Goal: Communication & Community: Answer question/provide support

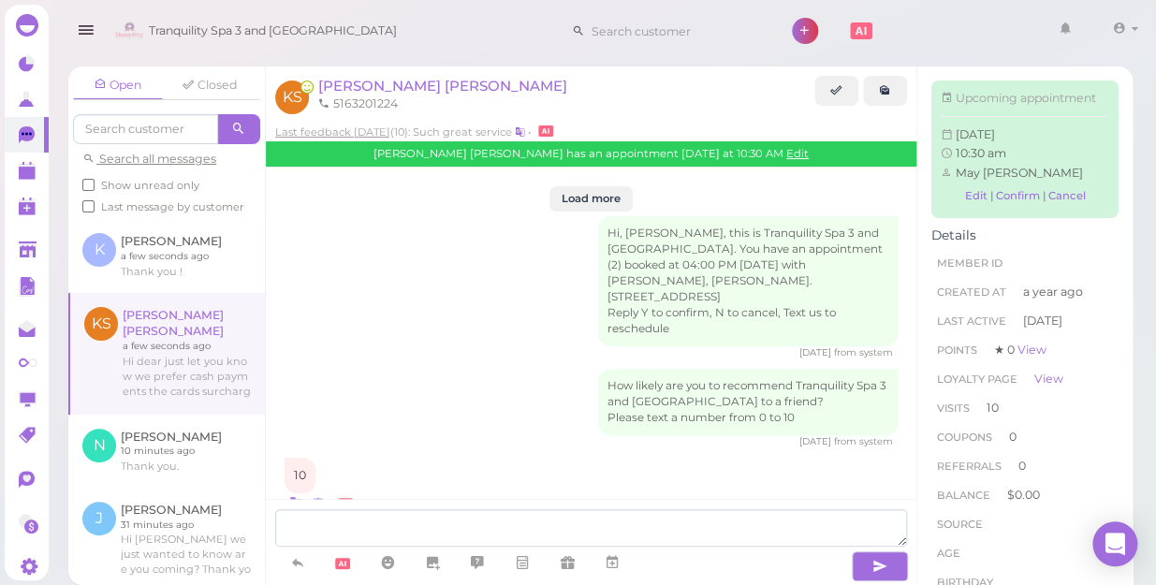
scroll to position [2316, 0]
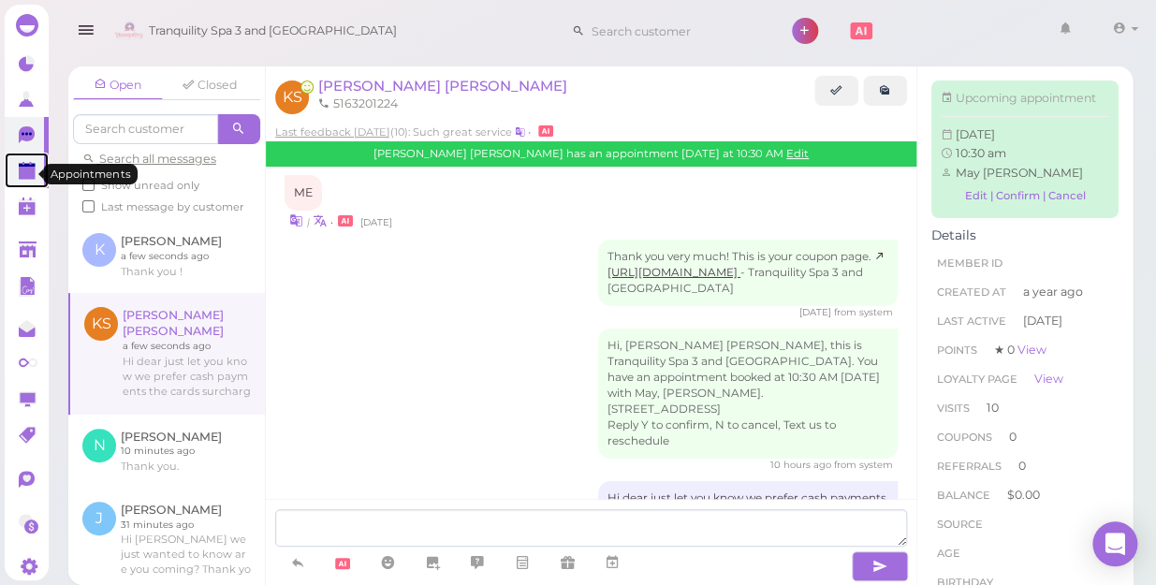
click at [19, 169] on polygon at bounding box center [27, 173] width 17 height 13
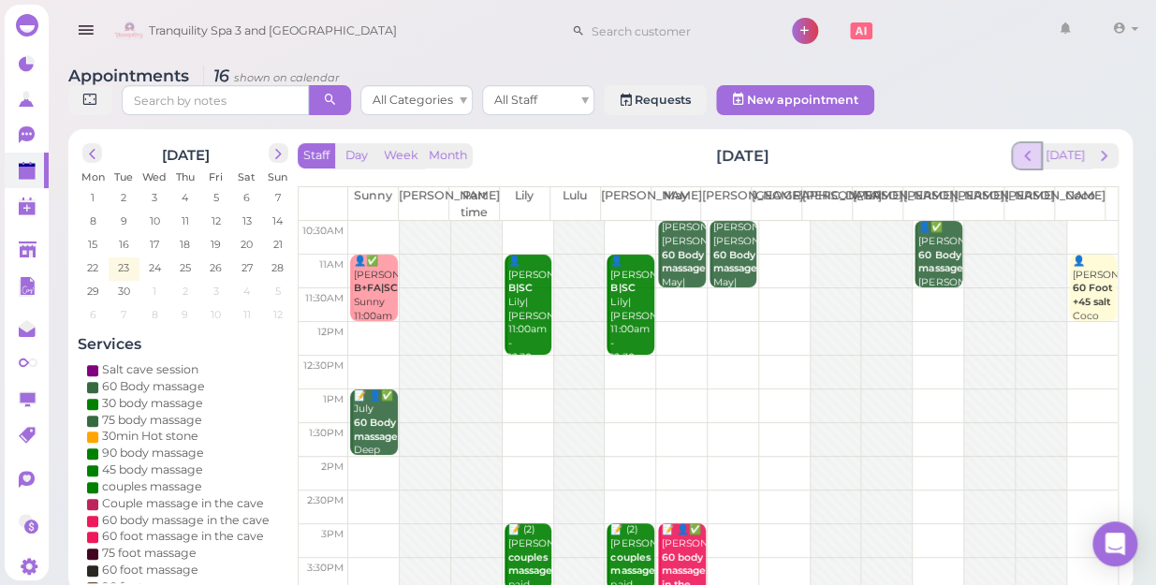
click at [1028, 147] on span "prev" at bounding box center [1028, 156] width 18 height 18
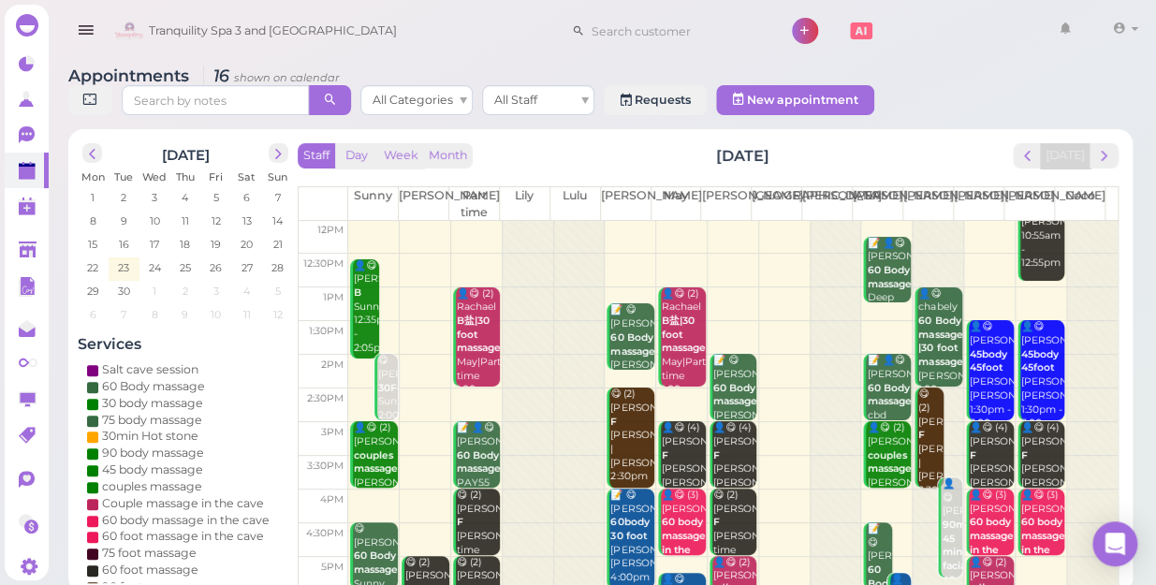
scroll to position [338, 0]
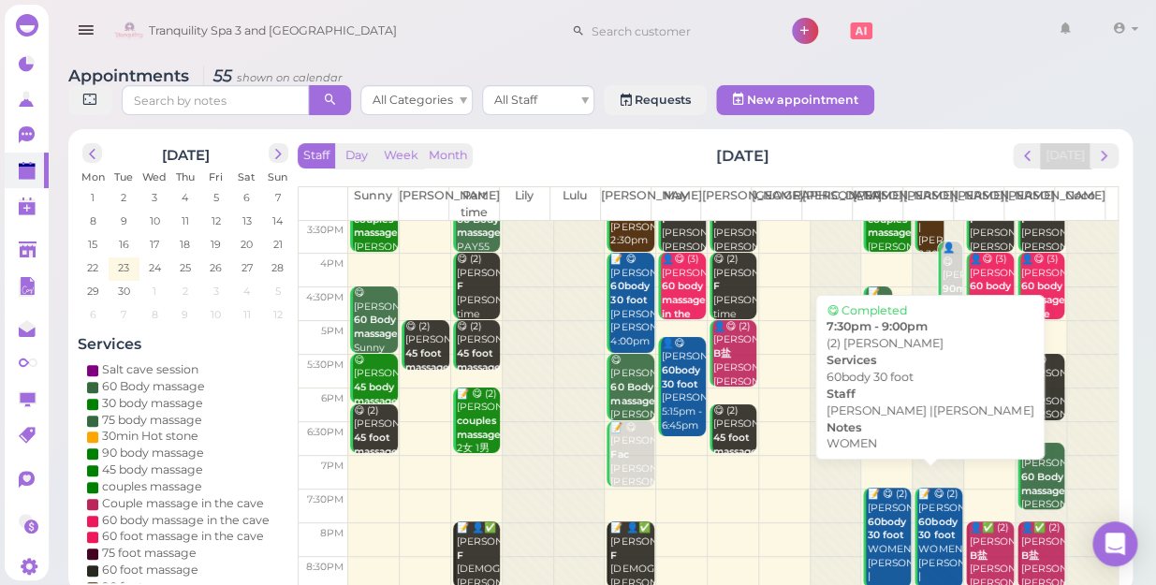
click at [881, 516] on b "60body 30 foot" at bounding box center [886, 529] width 38 height 26
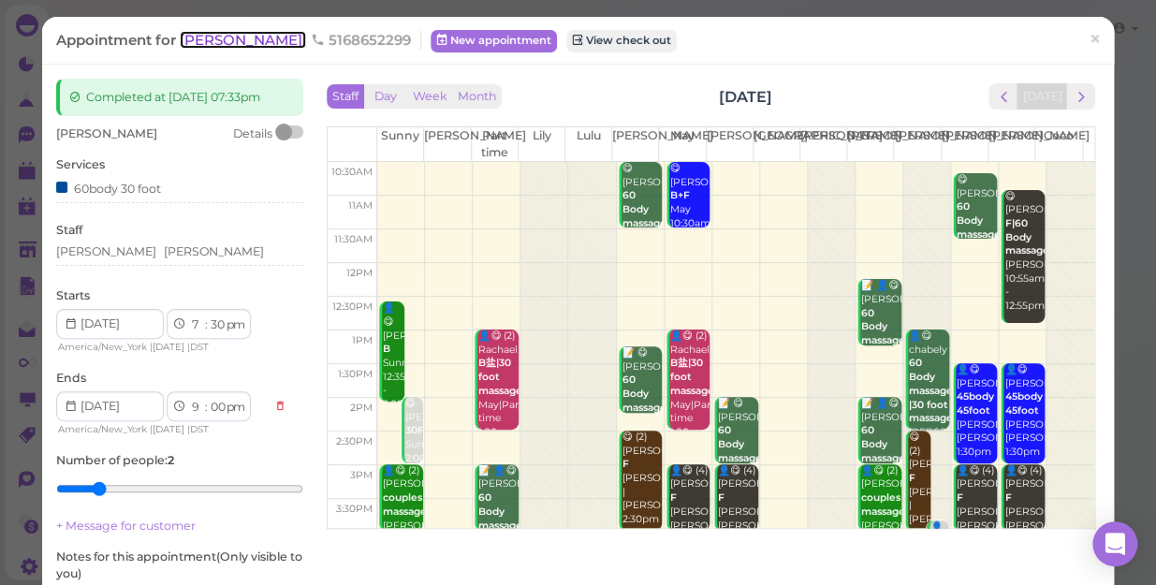
click at [191, 44] on span "[PERSON_NAME]" at bounding box center [243, 40] width 126 height 18
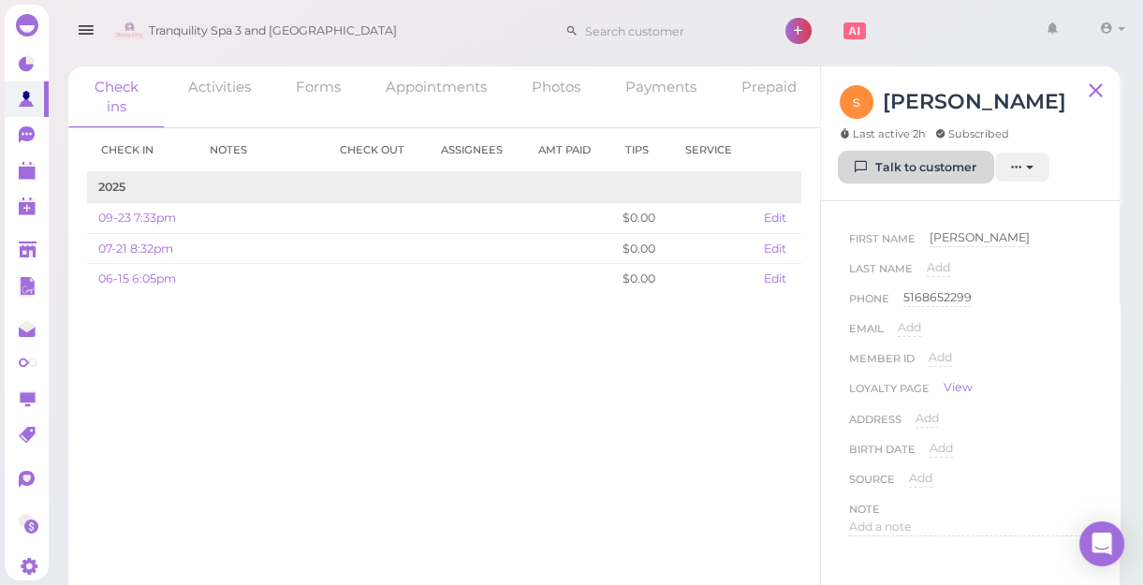
click at [903, 167] on link "Talk to customer" at bounding box center [916, 168] width 153 height 30
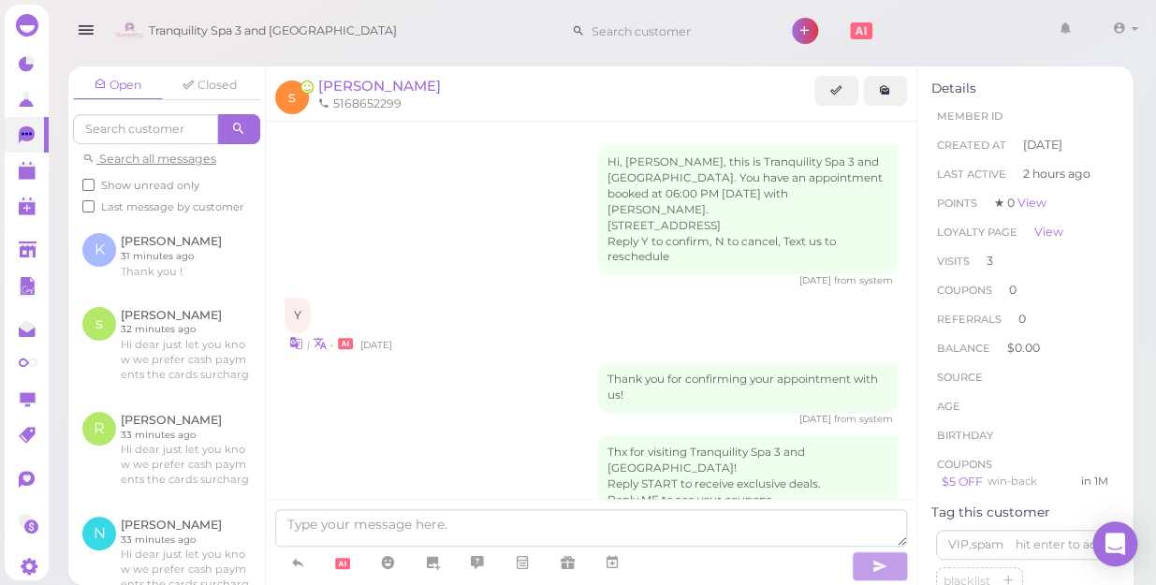
scroll to position [1561, 0]
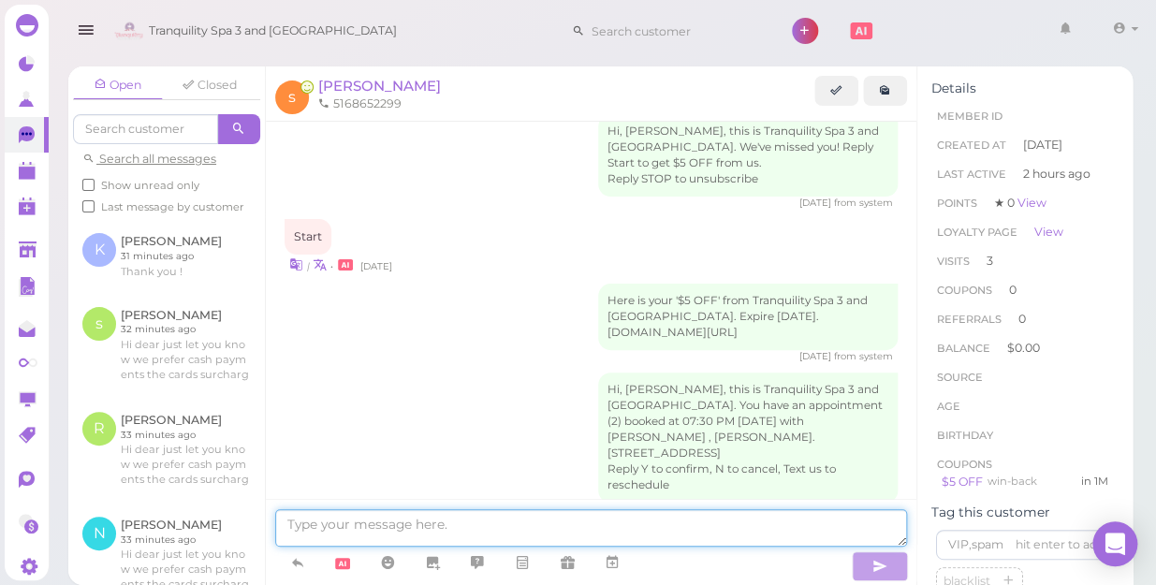
click at [540, 516] on textarea at bounding box center [591, 527] width 632 height 37
type textarea "HI"
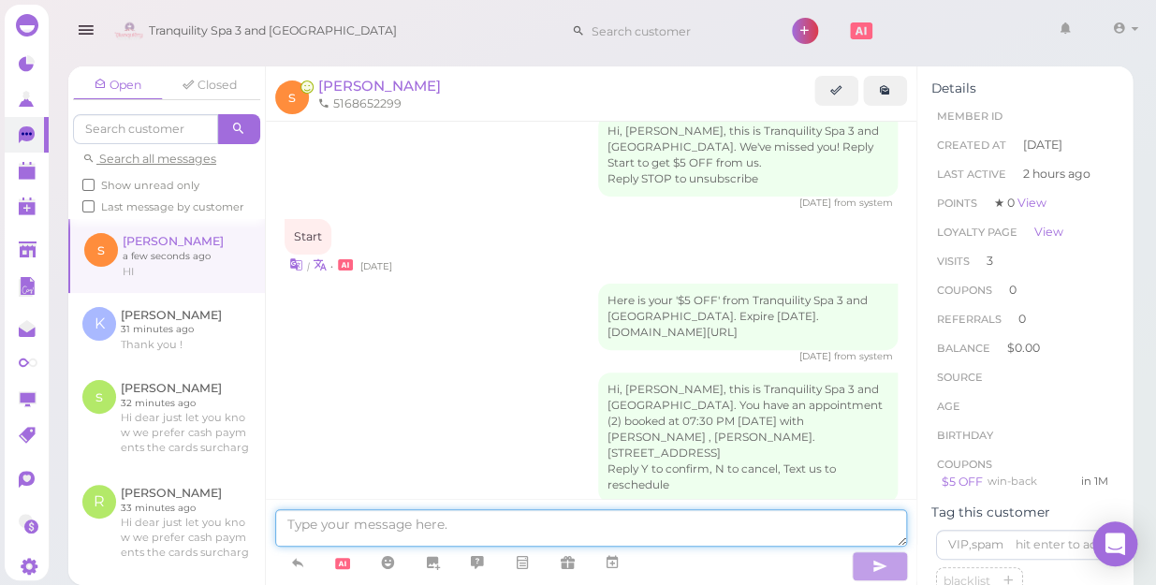
scroll to position [1605, 0]
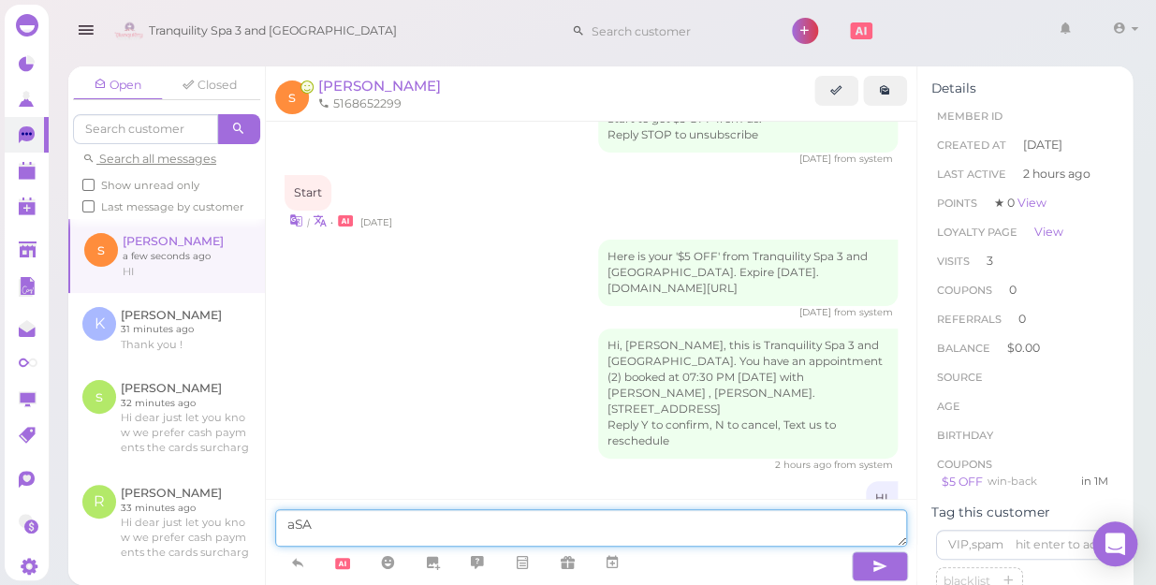
type textarea "aSA"
